Goal: Task Accomplishment & Management: Use online tool/utility

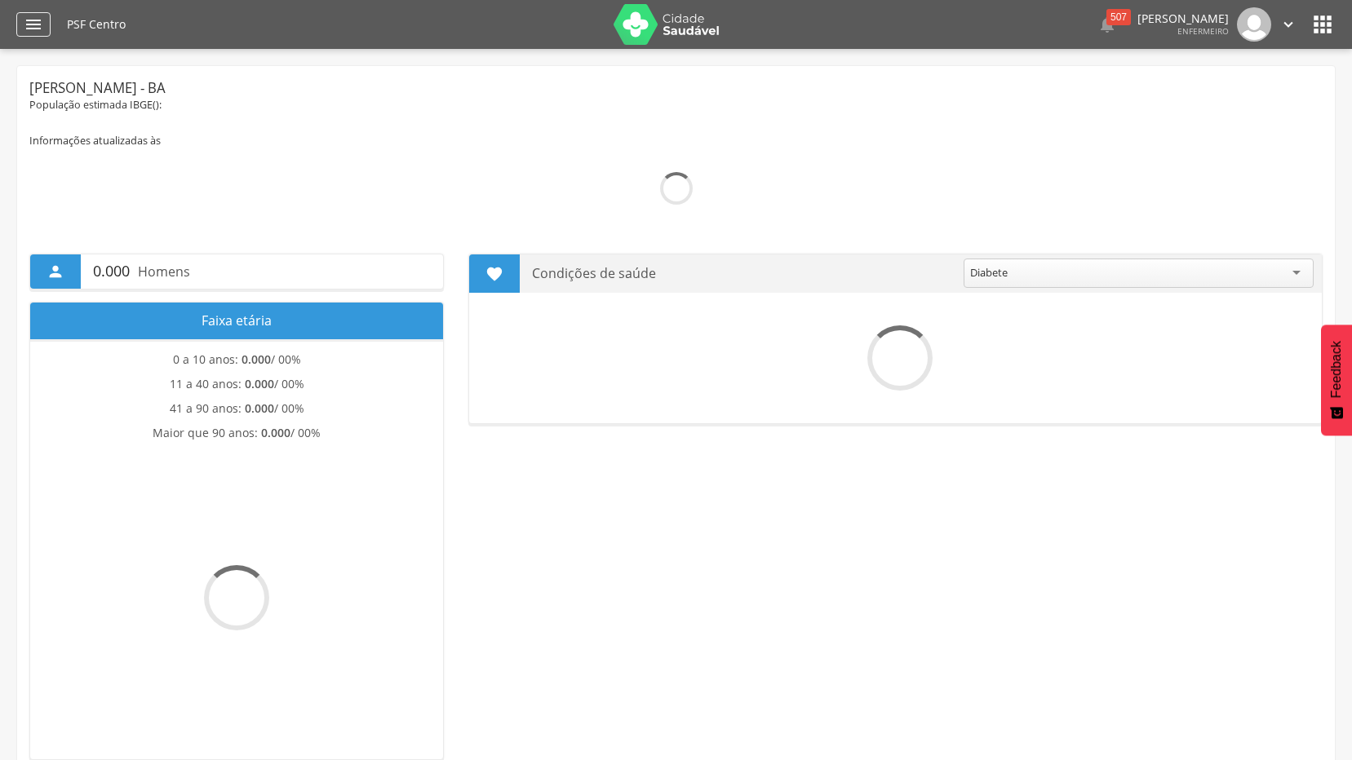
click at [34, 31] on icon "" at bounding box center [34, 25] width 20 height 20
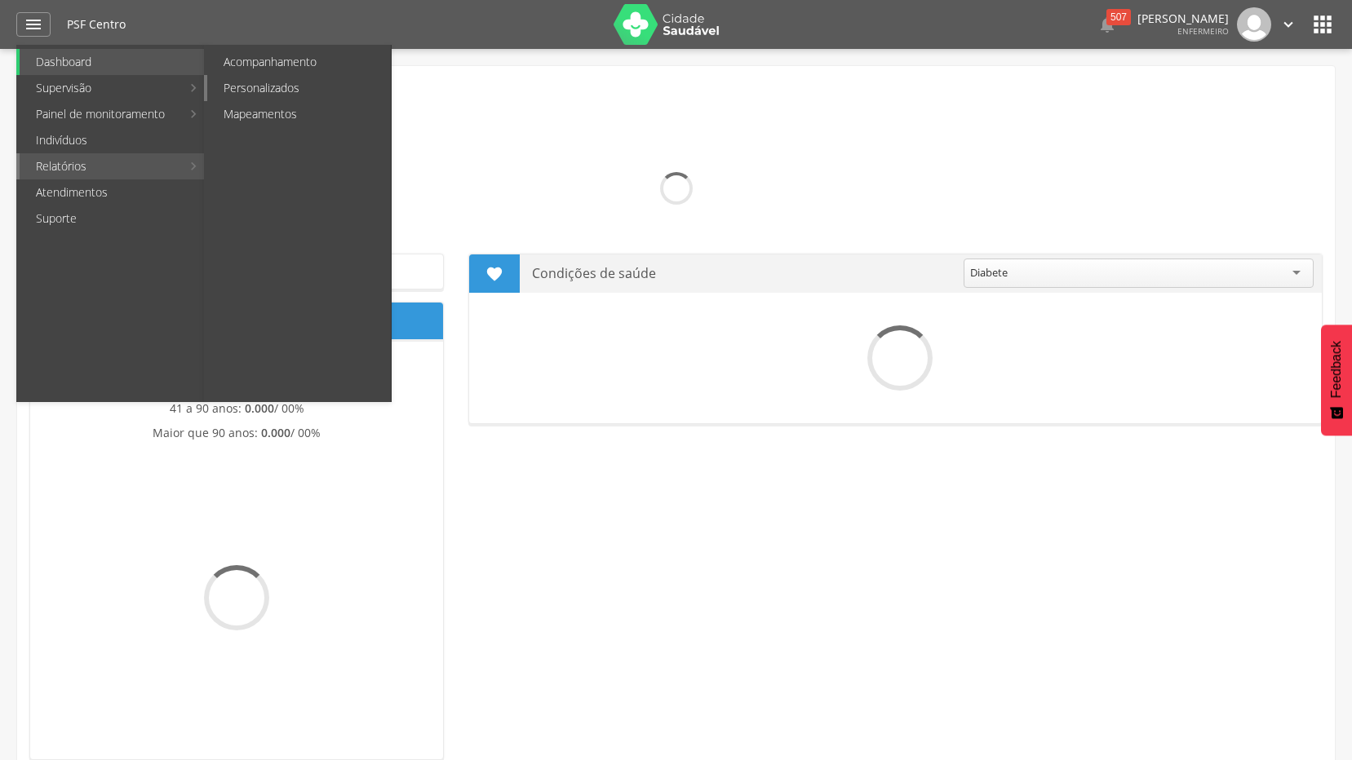
click at [249, 78] on link "Personalizados" at bounding box center [299, 88] width 184 height 26
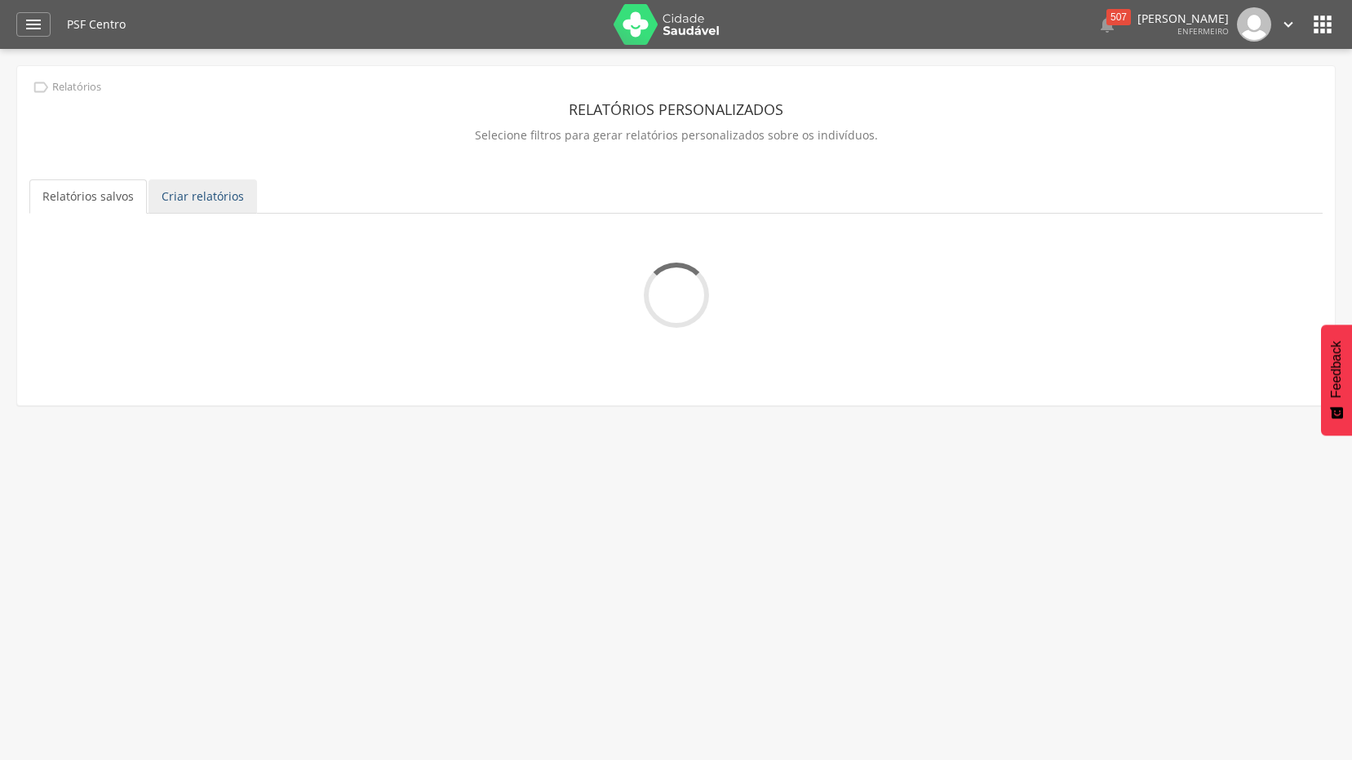
click at [197, 198] on link "Criar relatórios" at bounding box center [203, 197] width 109 height 34
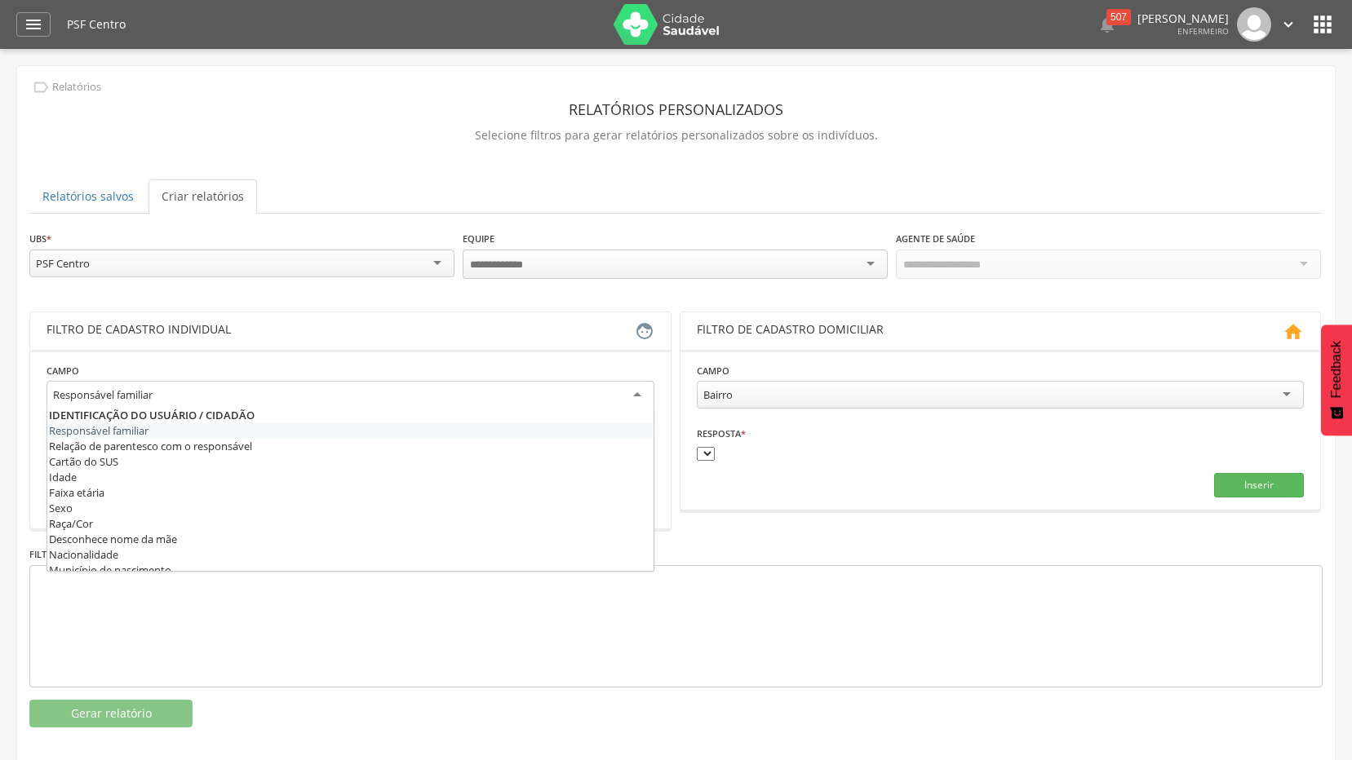
click at [365, 397] on div "Responsável familiar" at bounding box center [351, 395] width 608 height 29
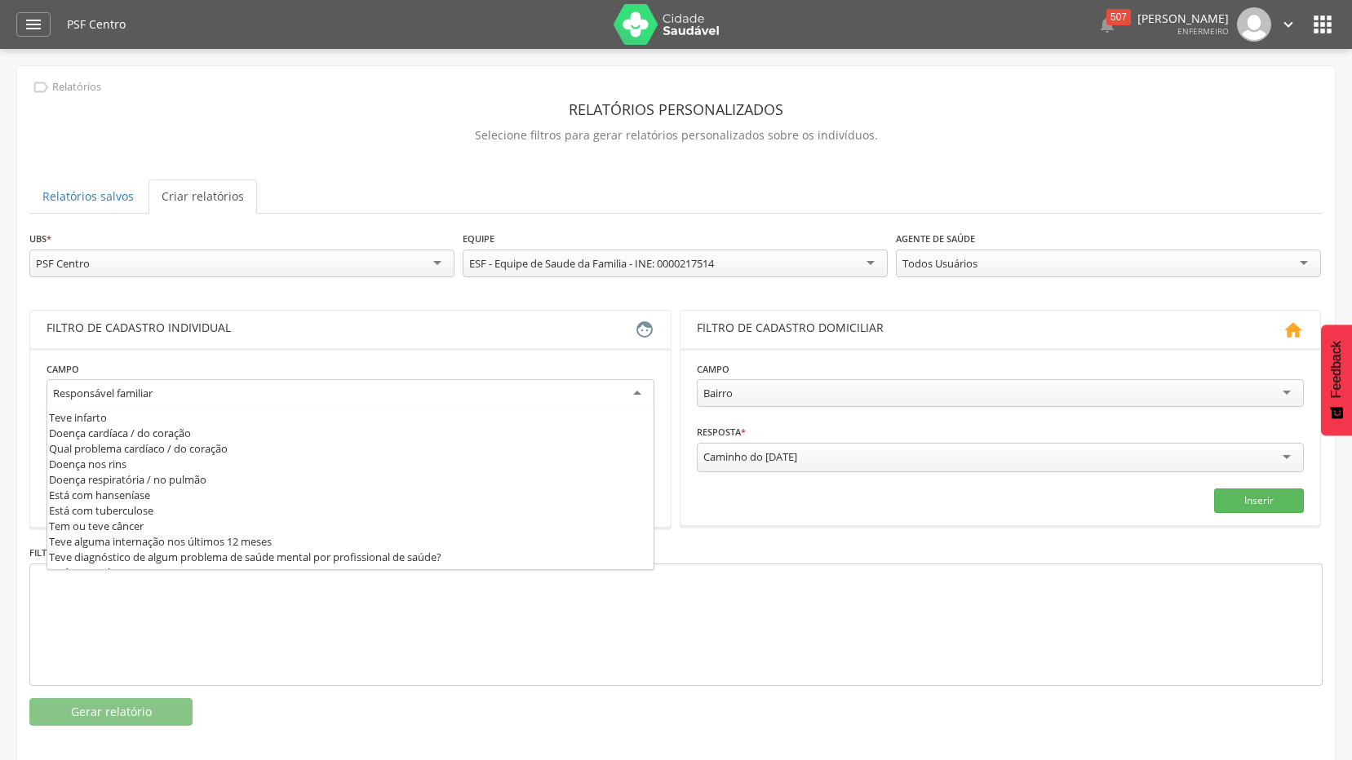
scroll to position [653, 0]
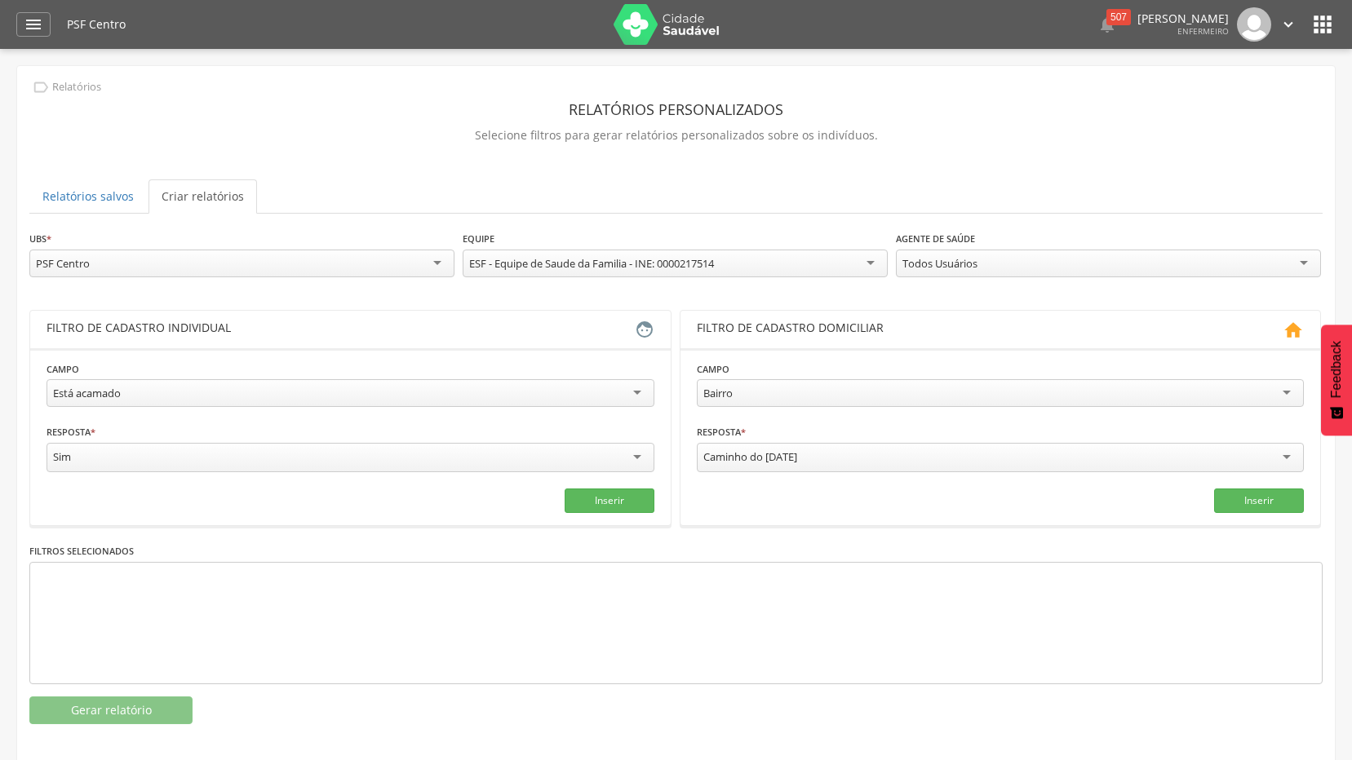
click at [1255, 264] on div "Todos Usuários" at bounding box center [1108, 264] width 425 height 28
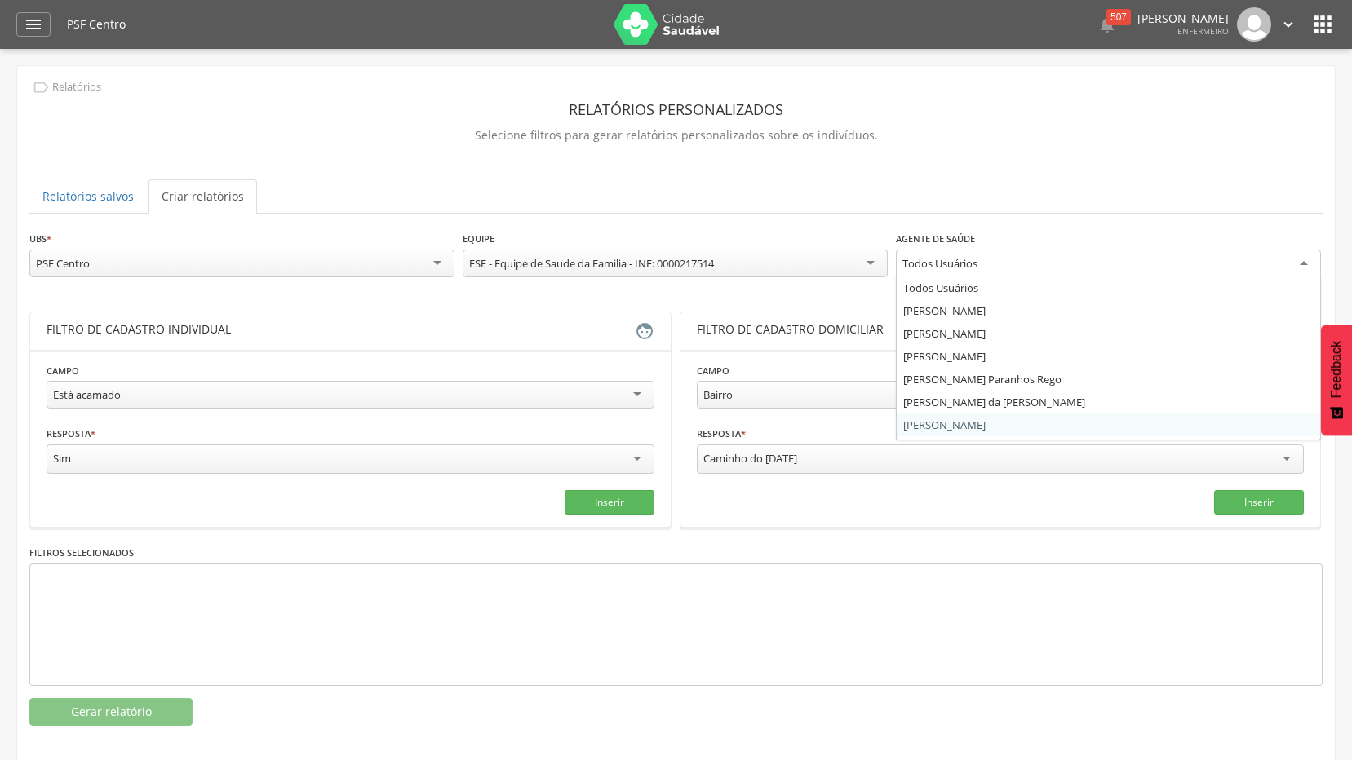
scroll to position [20, 0]
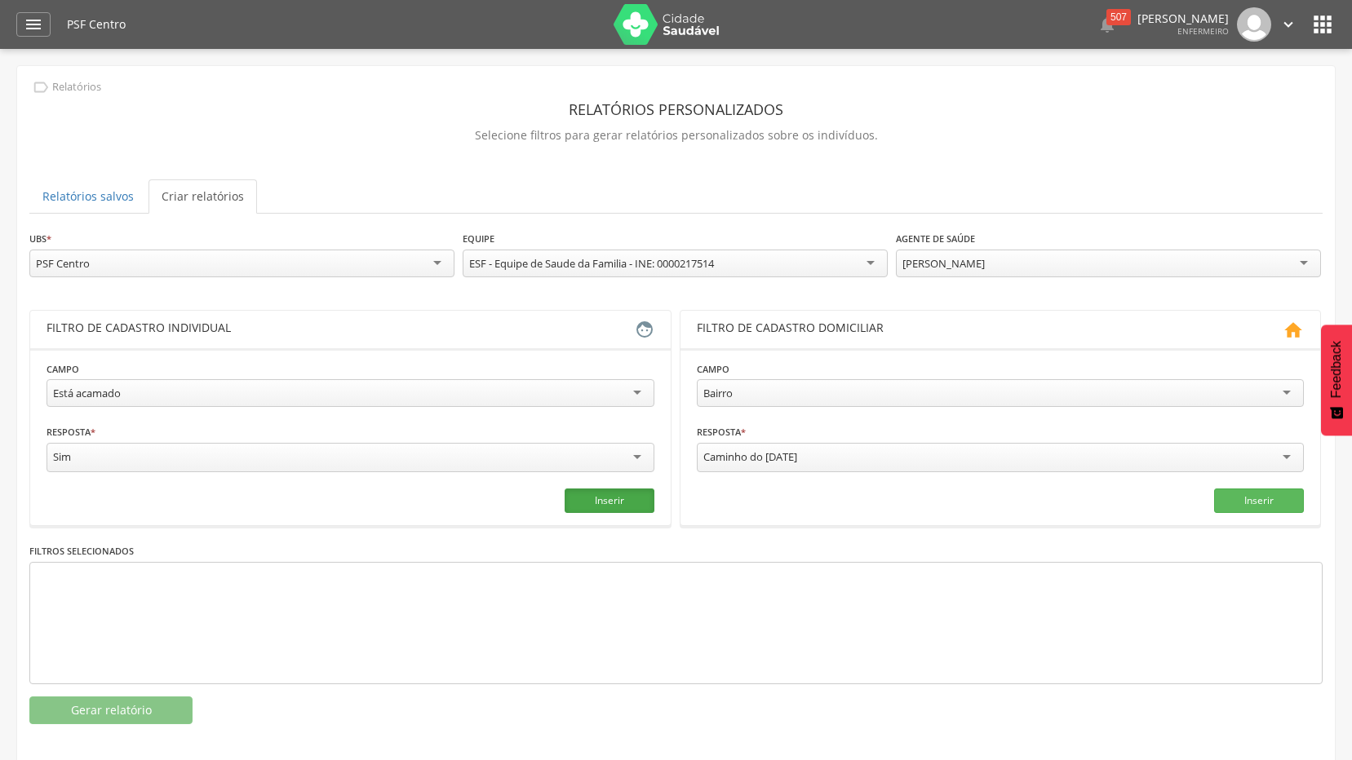
click at [603, 505] on button "Inserir" at bounding box center [610, 501] width 90 height 24
click at [123, 705] on button "Gerar relatório" at bounding box center [110, 711] width 163 height 28
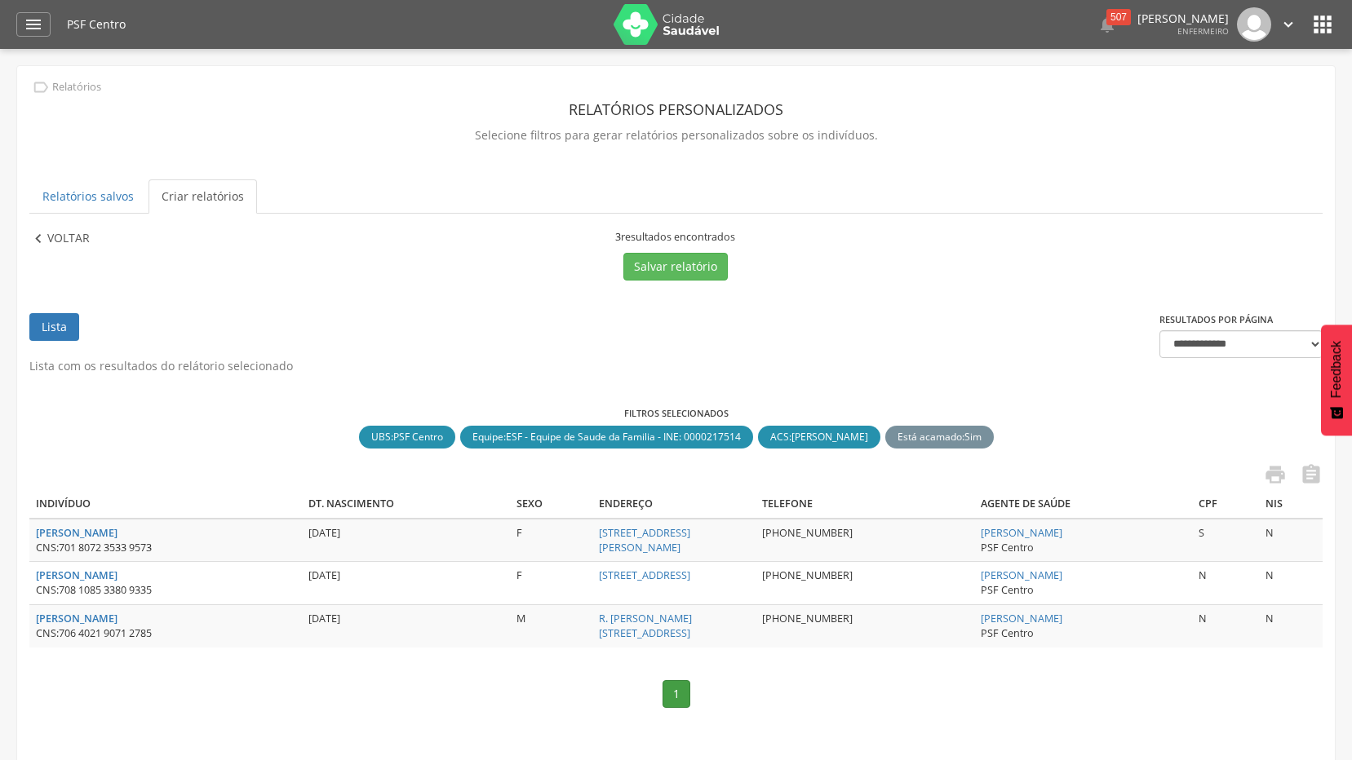
click at [54, 239] on p "Voltar" at bounding box center [68, 239] width 42 height 18
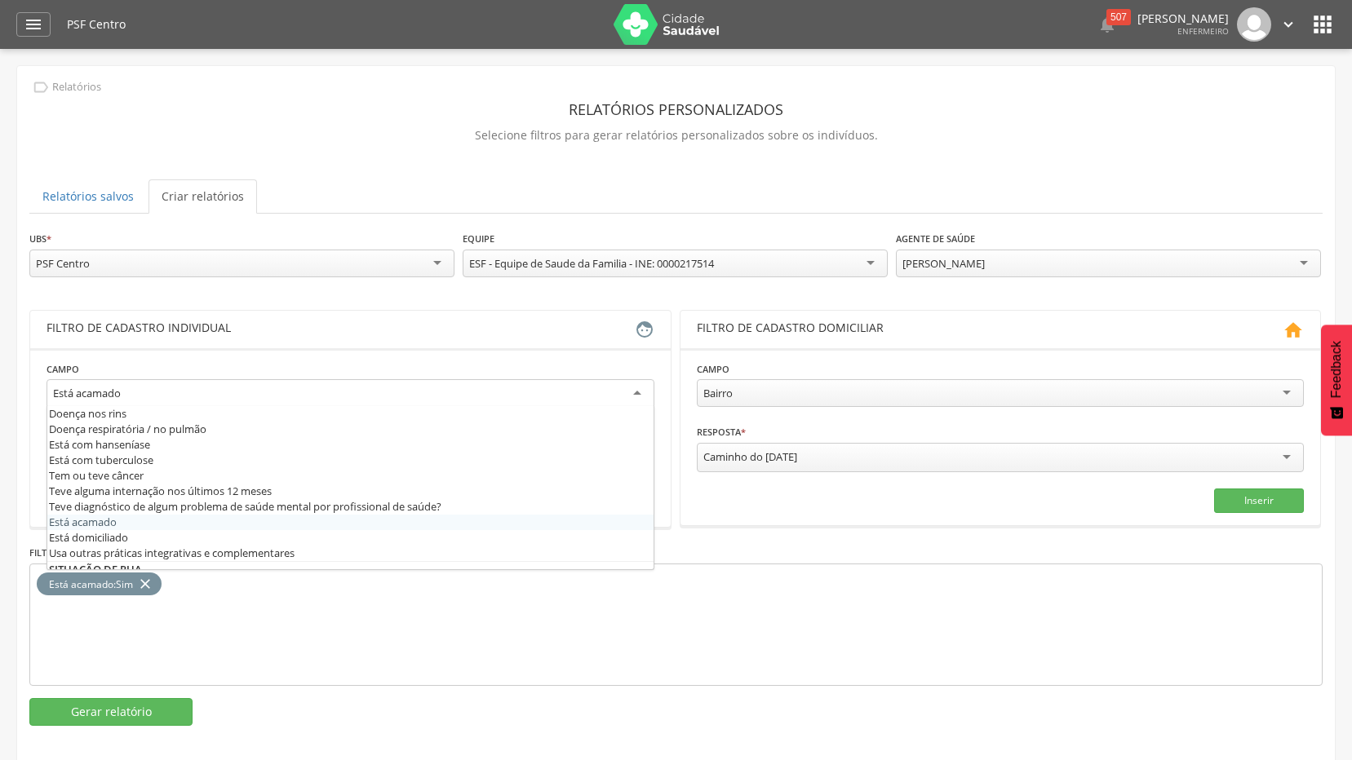
click at [553, 380] on div "Está acamado" at bounding box center [351, 393] width 608 height 29
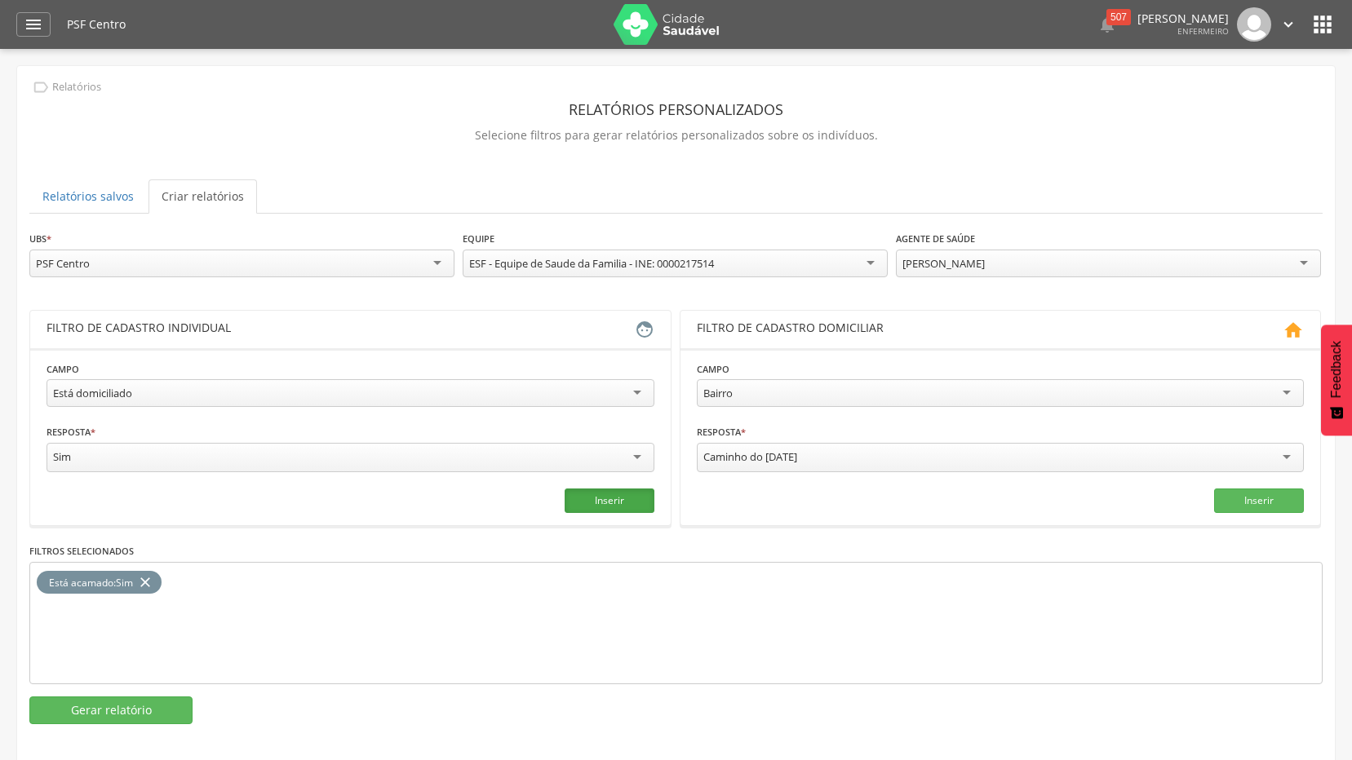
click at [631, 503] on button "Inserir" at bounding box center [610, 501] width 90 height 24
click at [143, 584] on icon "close" at bounding box center [145, 583] width 16 height 24
click at [136, 698] on button "Gerar relatório" at bounding box center [110, 711] width 163 height 28
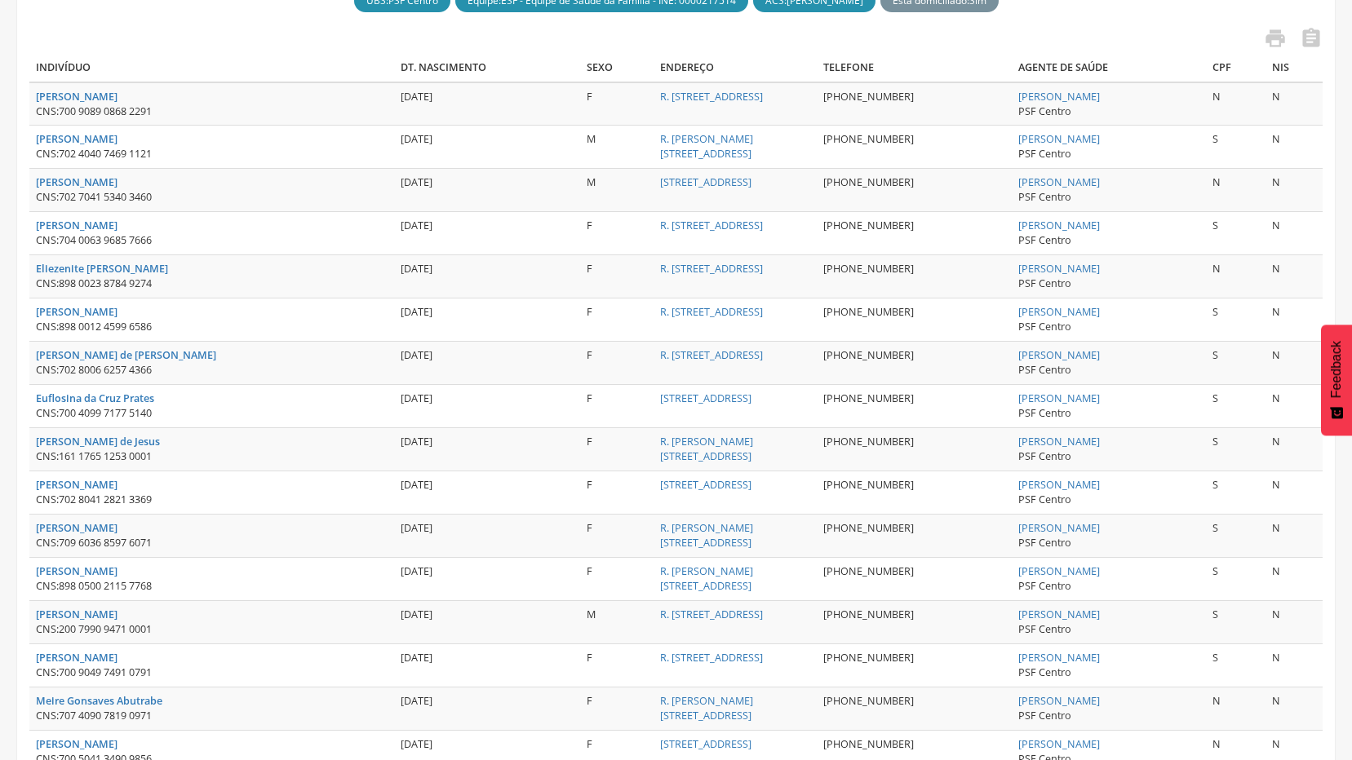
scroll to position [409, 0]
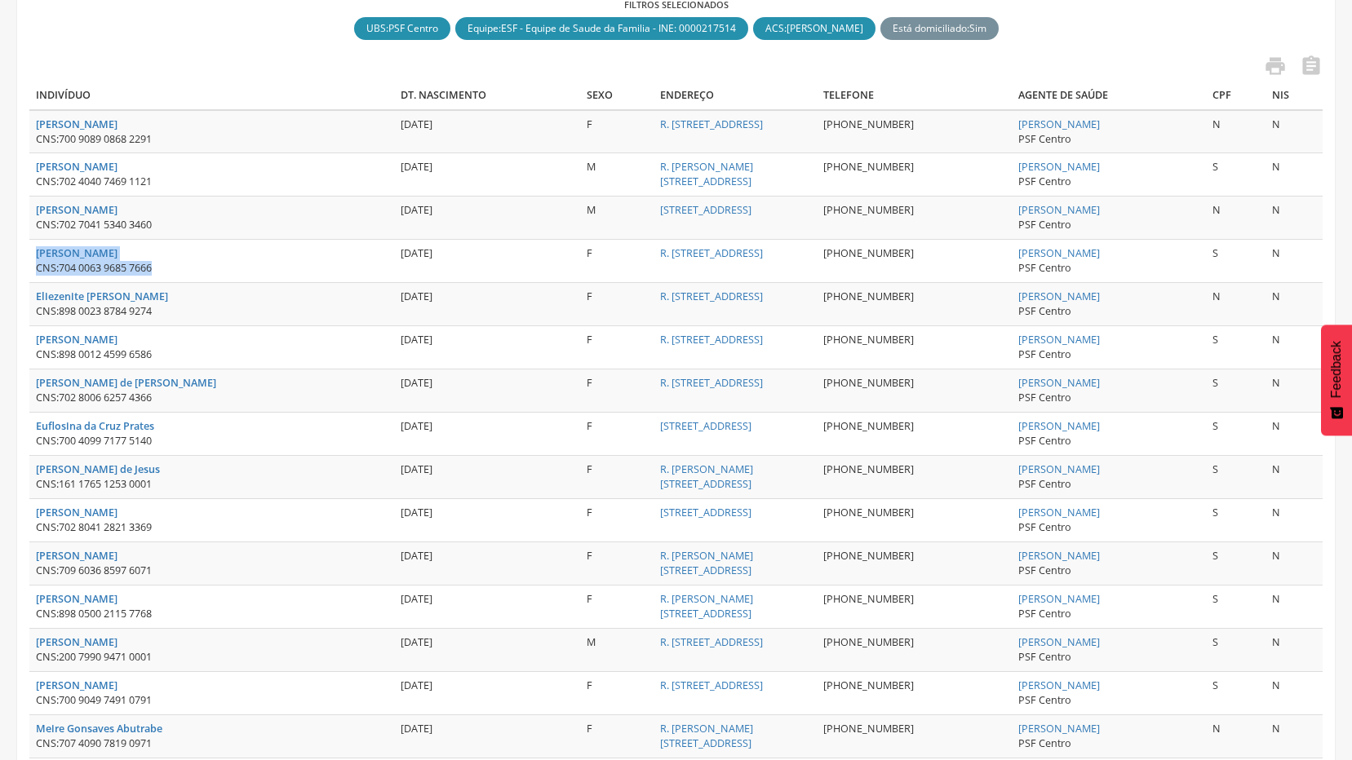
drag, startPoint x: 32, startPoint y: 252, endPoint x: 180, endPoint y: 271, distance: 148.9
click at [180, 271] on td "Betania Rocha Freitas CNS: 704 0063 9685 7666" at bounding box center [211, 261] width 365 height 43
copy td "Betania Rocha Freitas CNS: 704 0063 9685 7666"
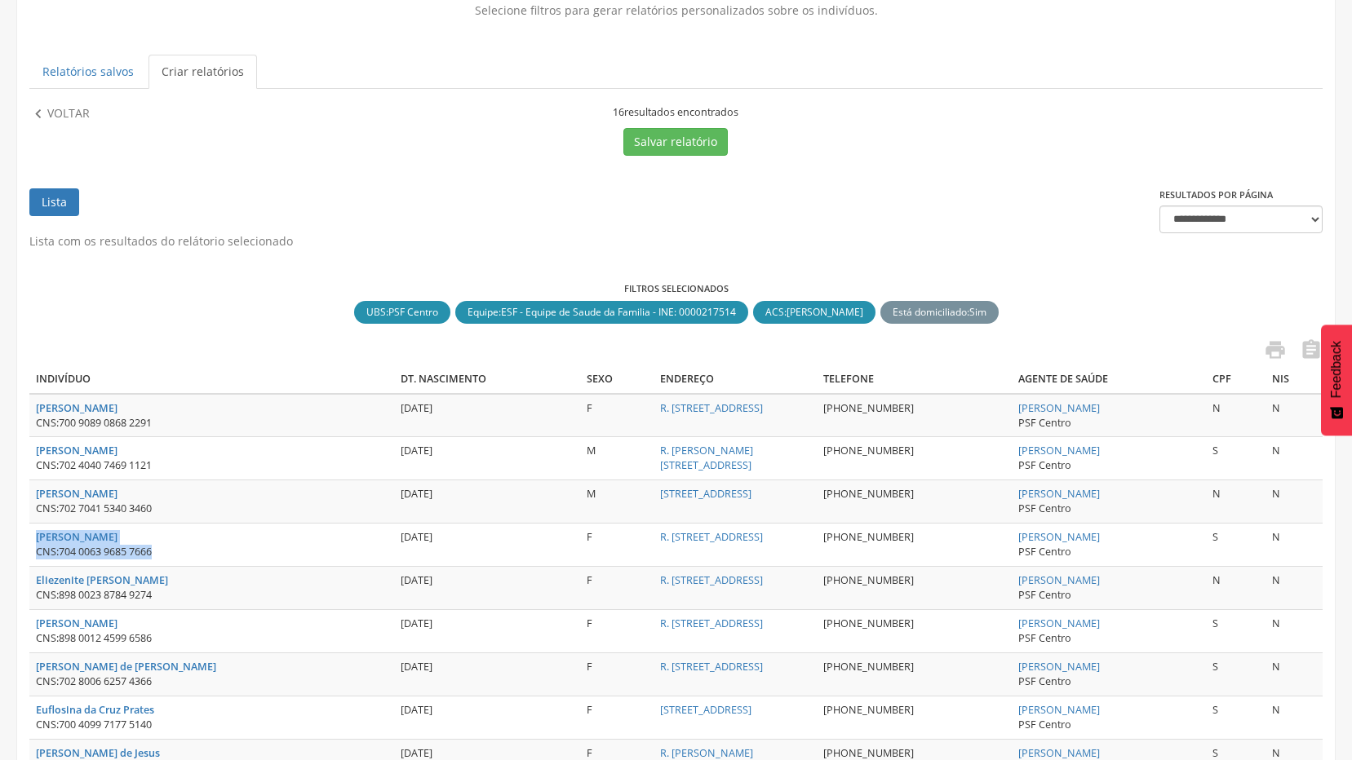
scroll to position [0, 0]
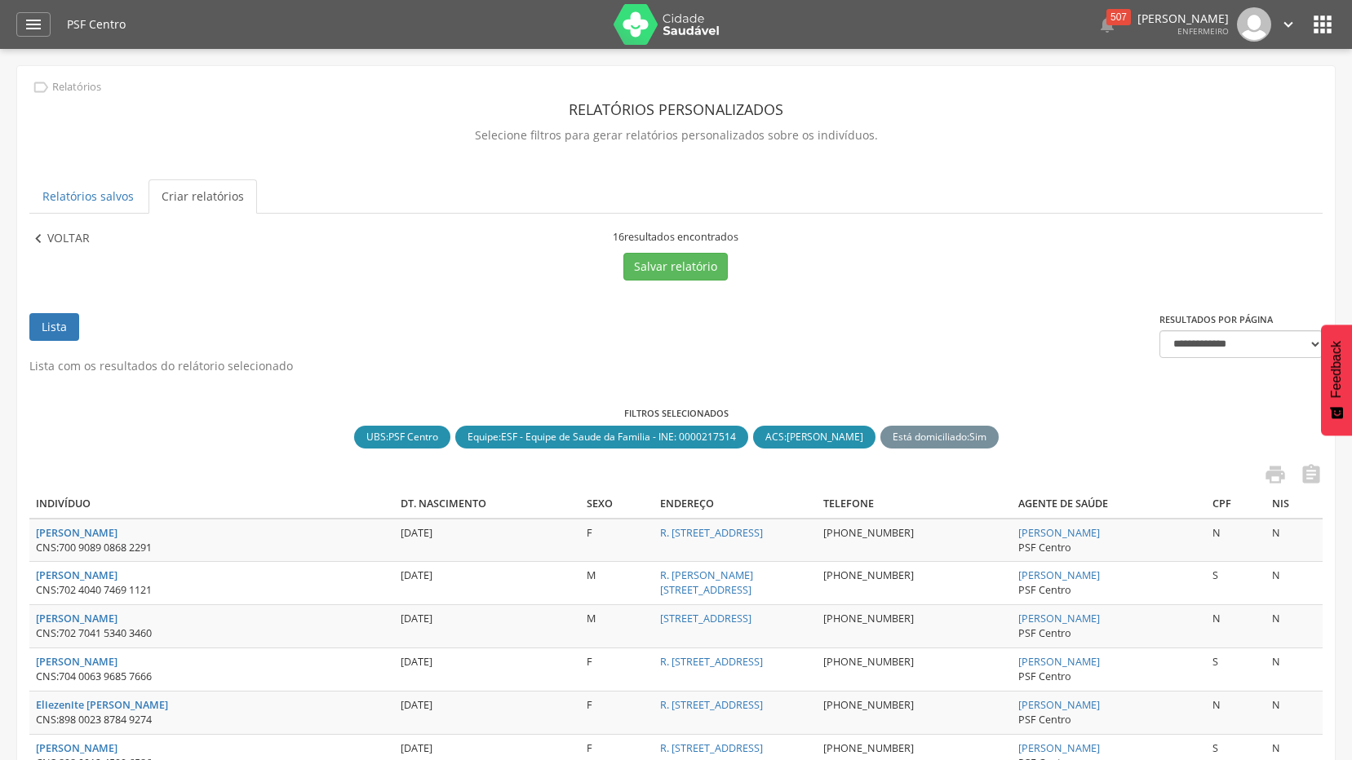
click at [68, 232] on p "Voltar" at bounding box center [68, 239] width 42 height 18
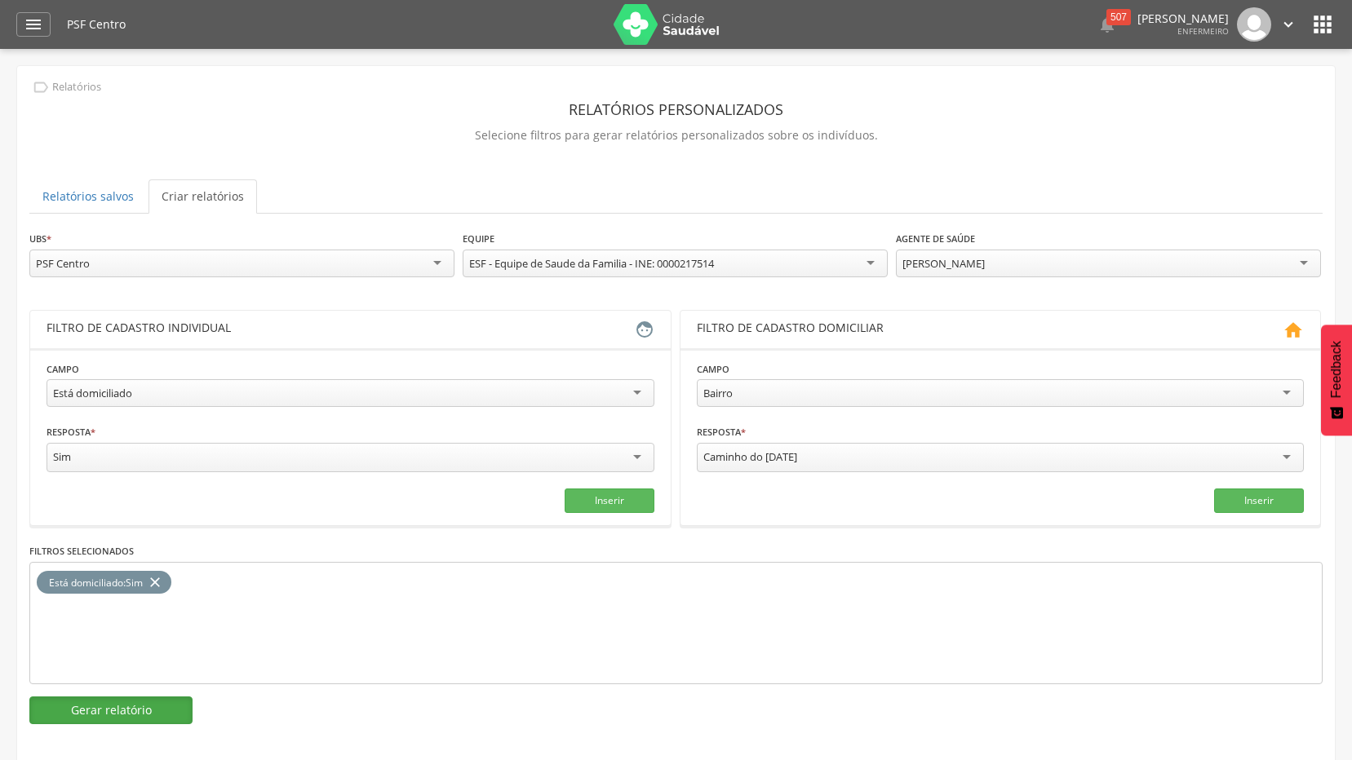
click at [119, 713] on button "Gerar relatório" at bounding box center [110, 711] width 163 height 28
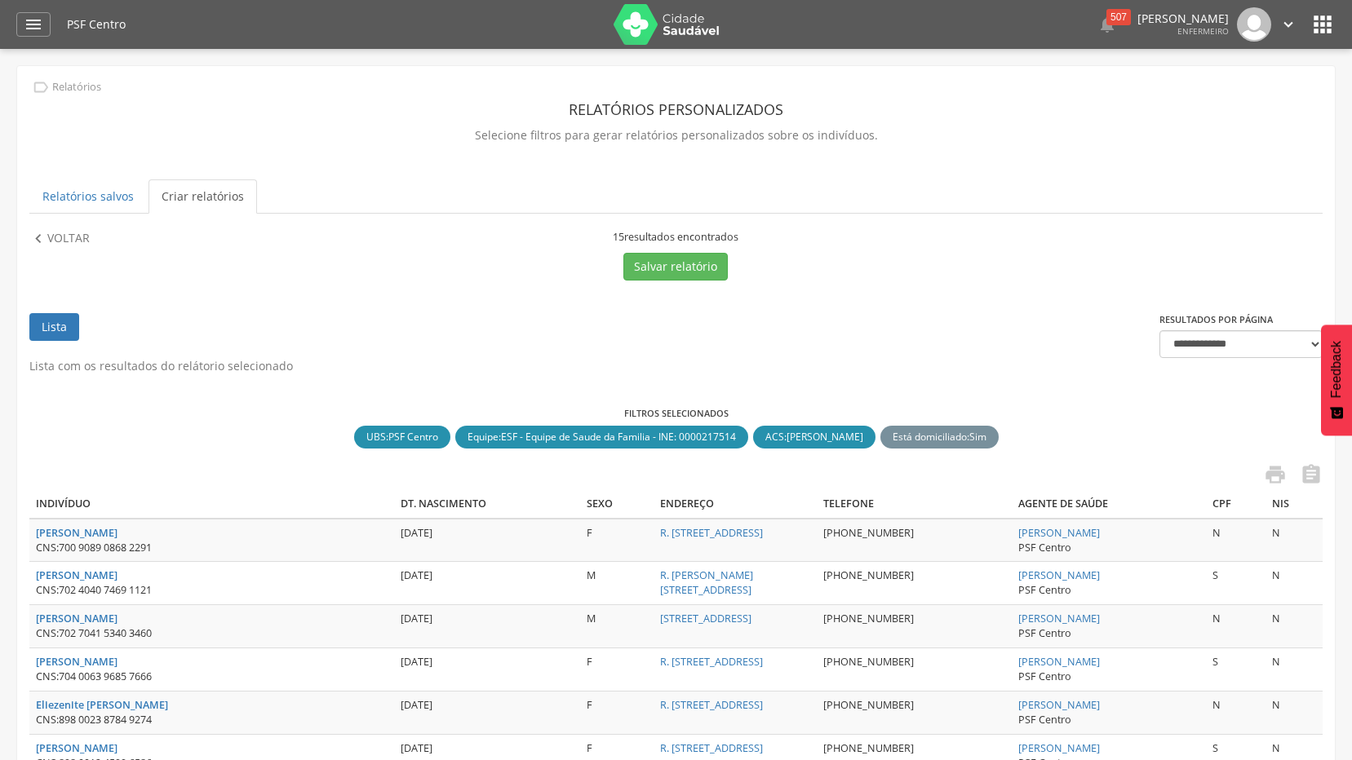
click at [1287, 24] on icon "" at bounding box center [1288, 25] width 18 height 18
click at [1193, 100] on link "Sair" at bounding box center [1232, 94] width 129 height 20
